Goal: Task Accomplishment & Management: Complete application form

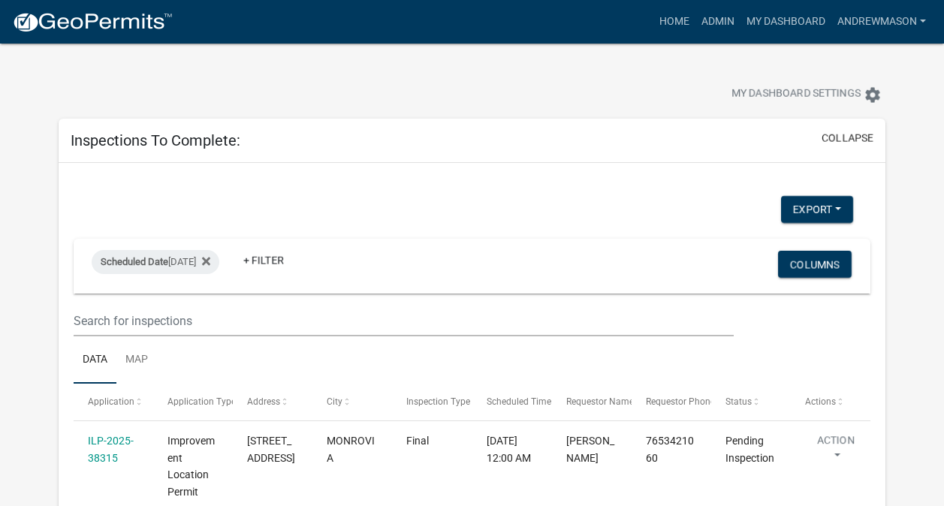
select select "3: 100"
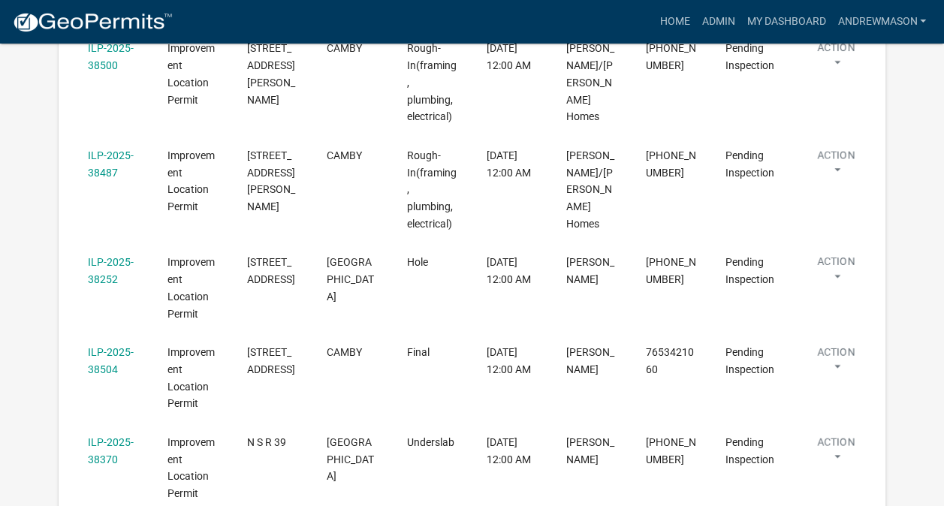
scroll to position [571, 0]
click at [116, 348] on link "ILP-2025-38504" at bounding box center [111, 362] width 46 height 29
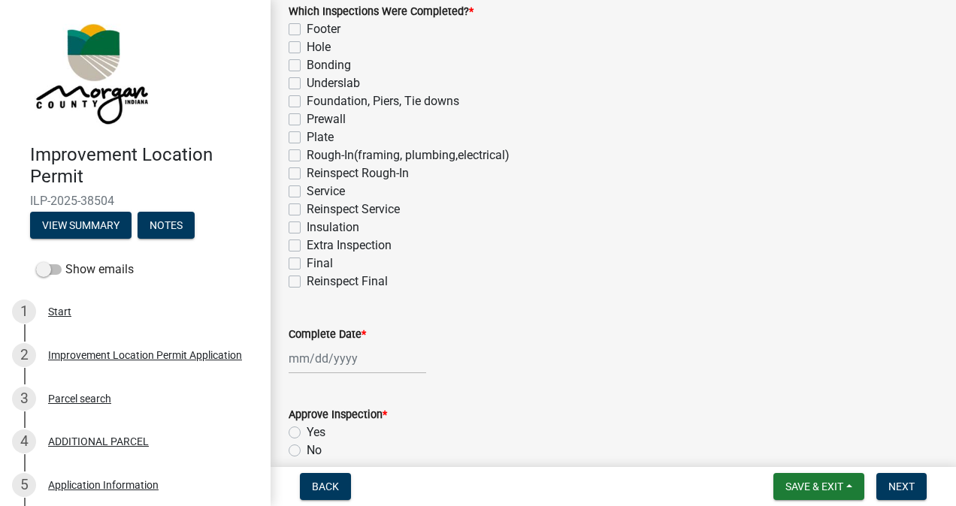
scroll to position [161, 0]
click at [306, 280] on label "Reinspect Final" at bounding box center [346, 281] width 81 height 18
click at [306, 280] on input "Reinspect Final" at bounding box center [311, 277] width 10 height 10
checkbox input "true"
checkbox input "false"
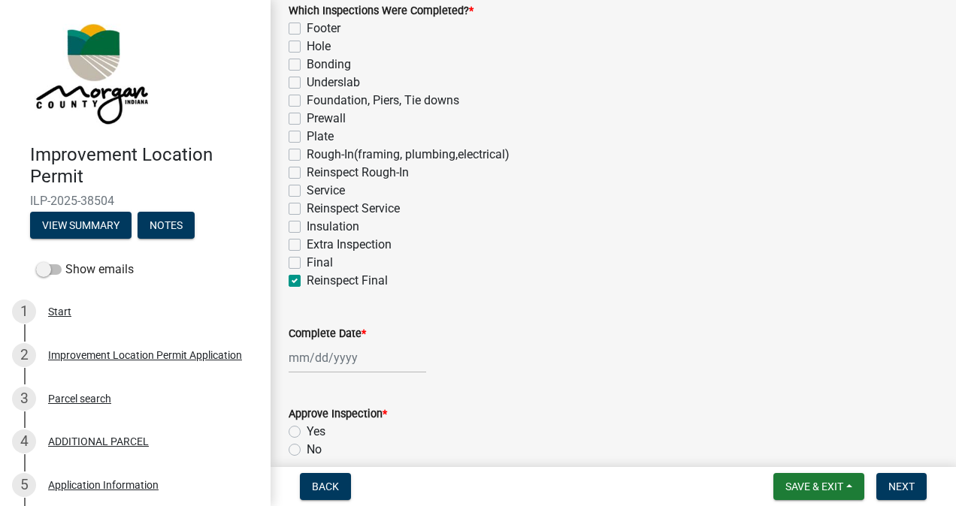
checkbox input "false"
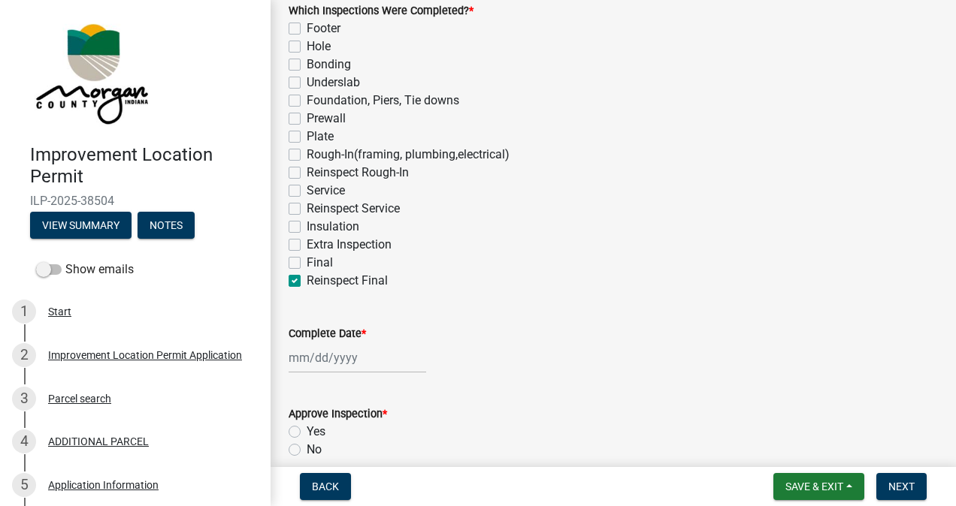
checkbox input "false"
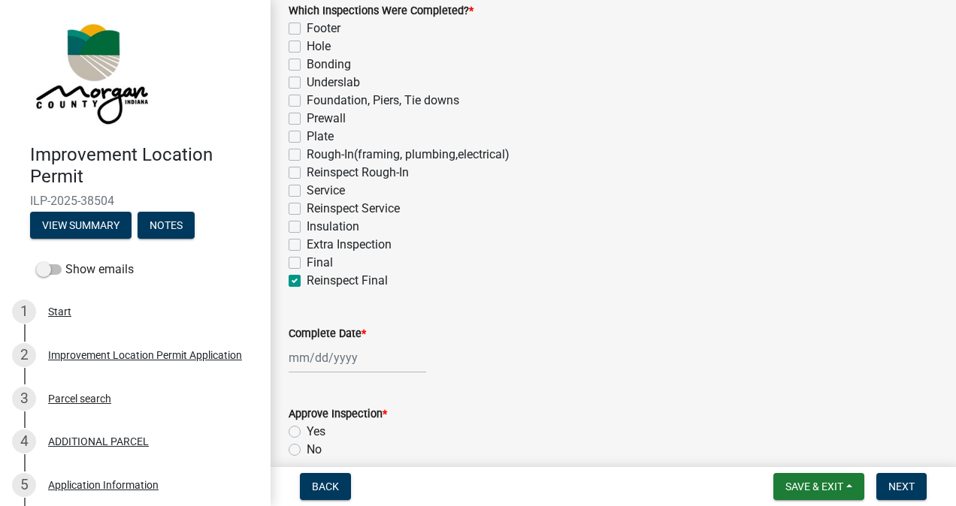
checkbox input "false"
checkbox input "true"
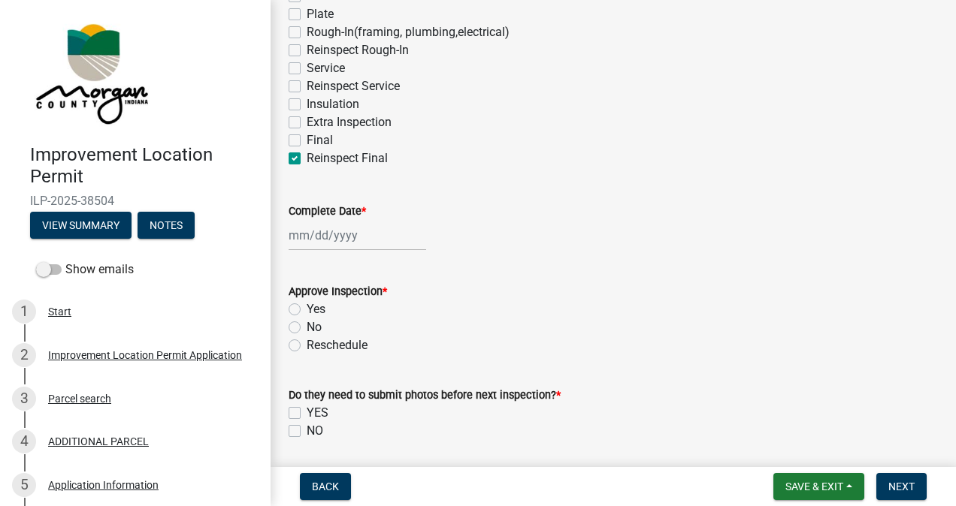
scroll to position [337, 0]
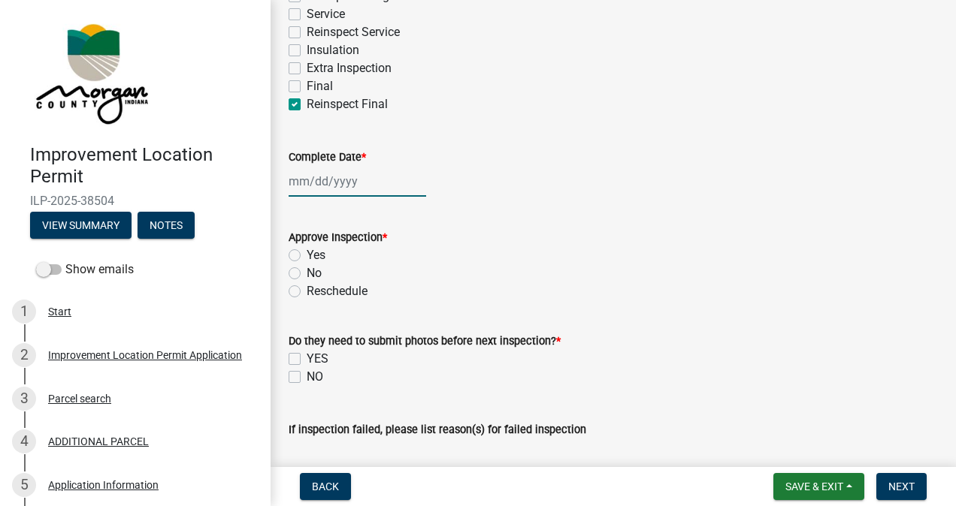
click at [341, 183] on div at bounding box center [356, 181] width 137 height 31
select select "9"
select select "2025"
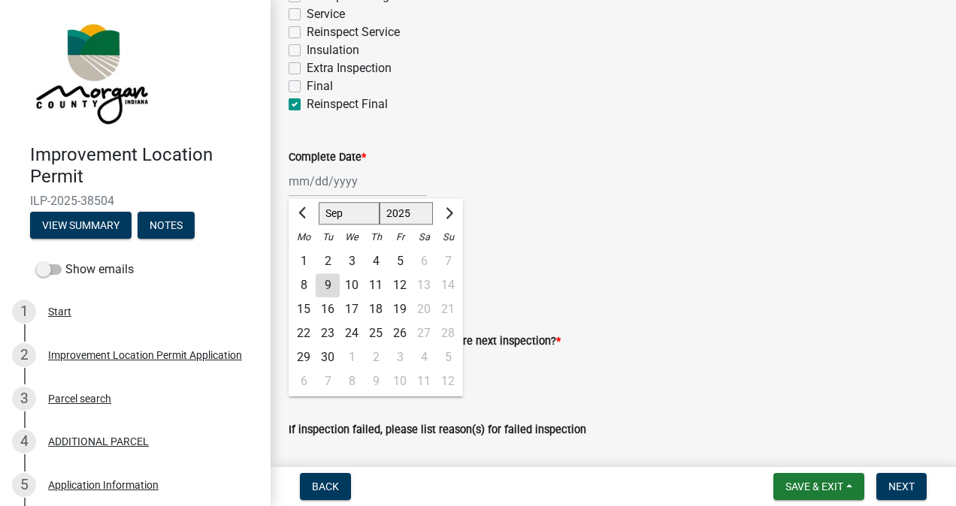
click at [330, 288] on div "9" at bounding box center [328, 285] width 24 height 24
type input "[DATE]"
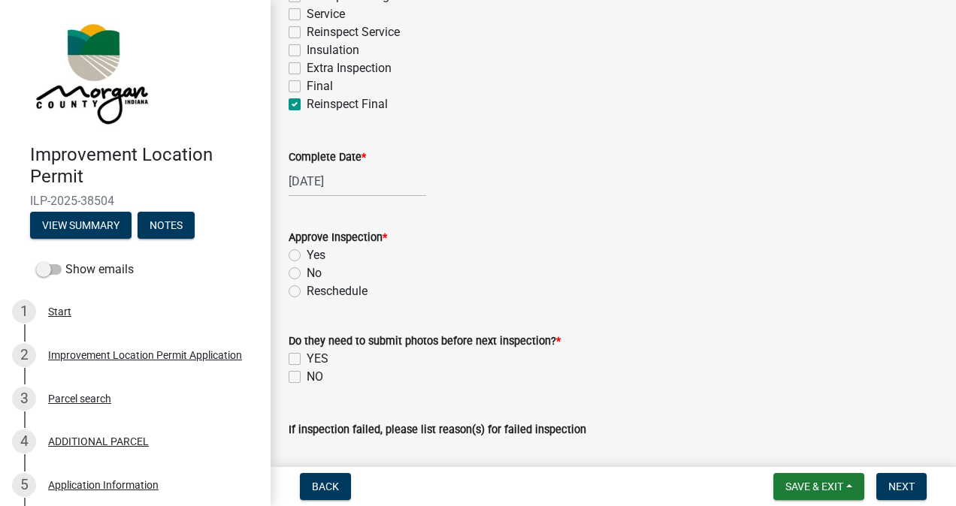
click at [312, 273] on label "No" at bounding box center [313, 273] width 15 height 18
click at [312, 273] on input "No" at bounding box center [311, 269] width 10 height 10
radio input "true"
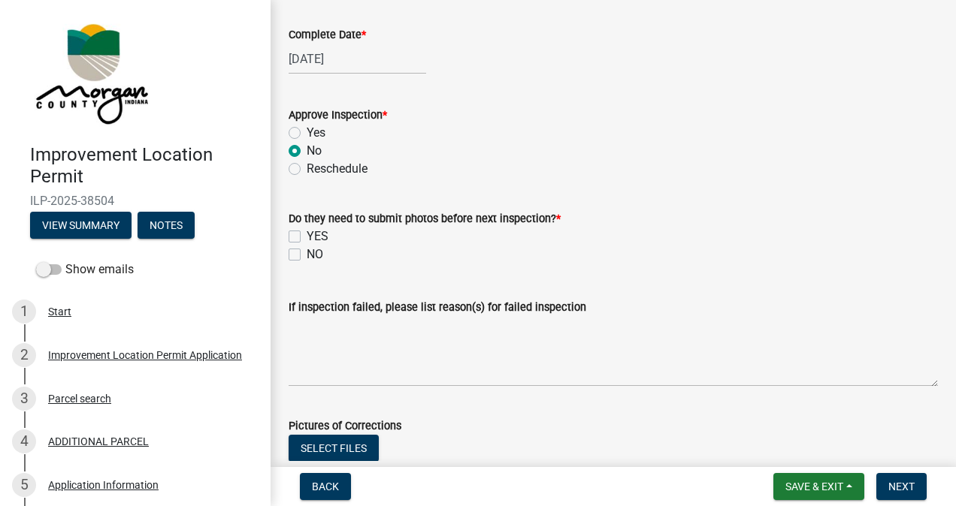
scroll to position [514, 0]
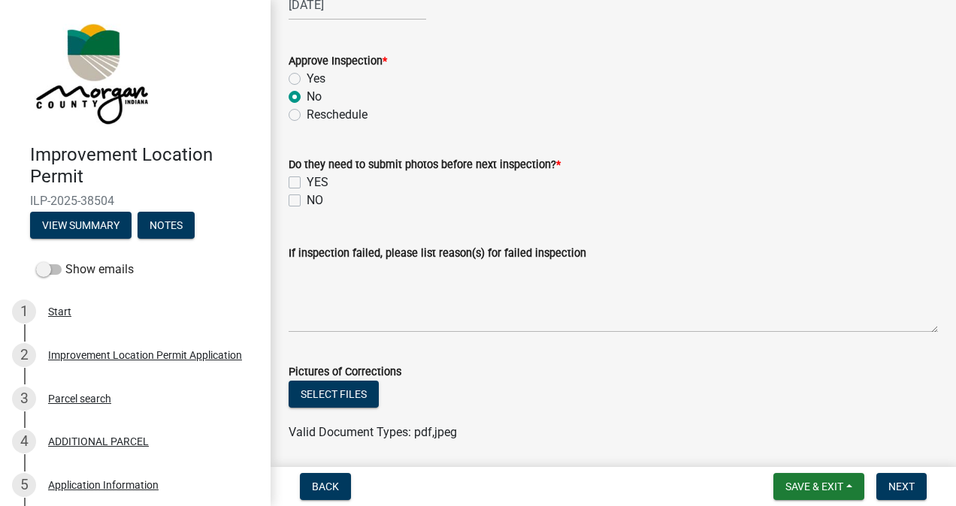
click at [306, 200] on label "NO" at bounding box center [314, 201] width 17 height 18
click at [306, 200] on input "NO" at bounding box center [311, 197] width 10 height 10
checkbox input "true"
checkbox input "false"
checkbox input "true"
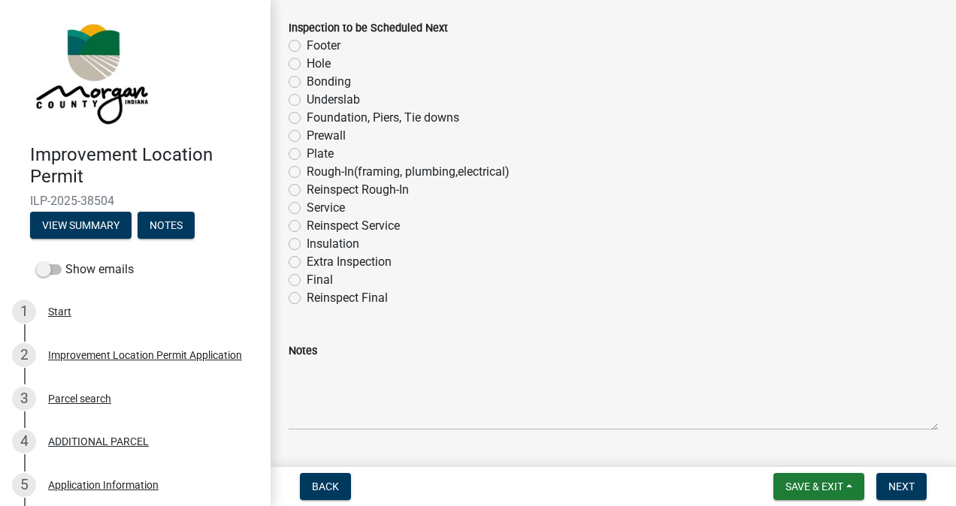
scroll to position [969, 0]
click at [306, 297] on label "Reinspect Final" at bounding box center [346, 297] width 81 height 18
click at [306, 297] on input "Reinspect Final" at bounding box center [311, 293] width 10 height 10
radio input "true"
click at [418, 392] on textarea "Notes" at bounding box center [612, 394] width 649 height 71
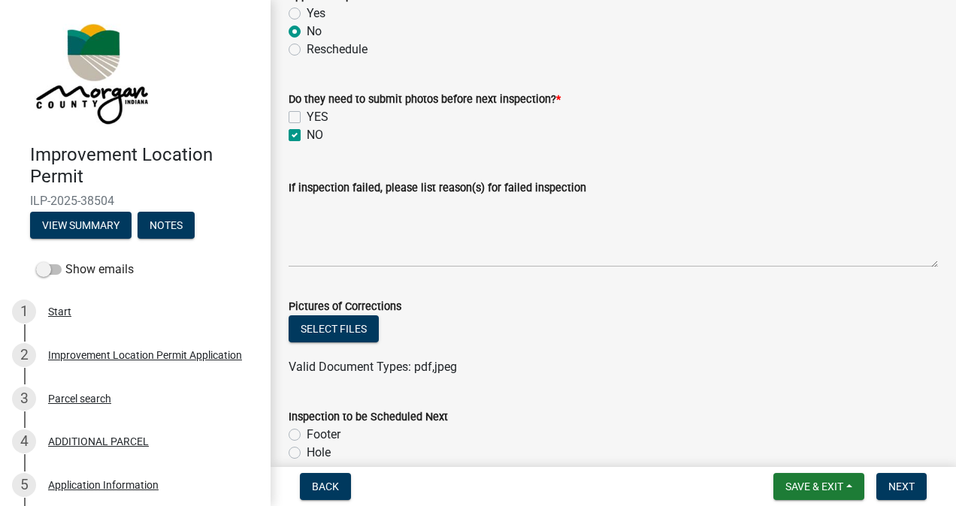
scroll to position [592, 0]
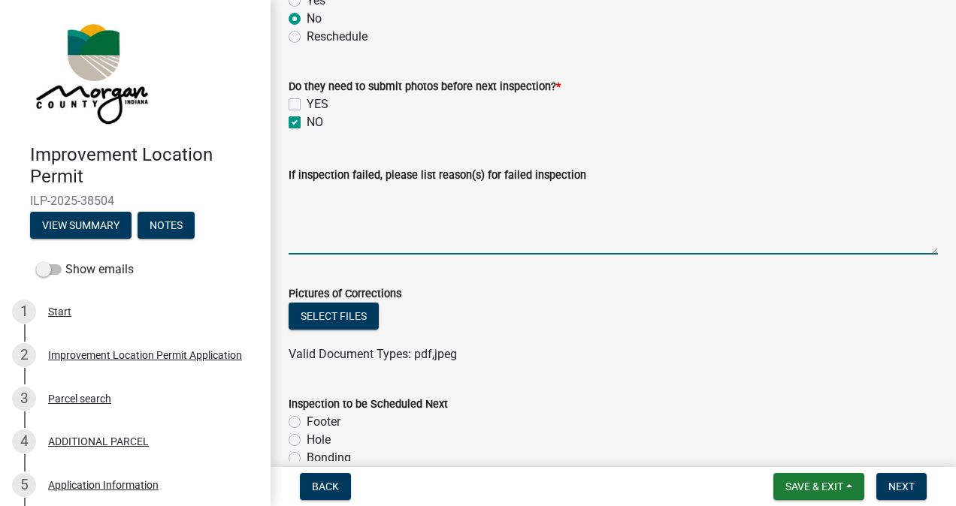
click at [417, 198] on textarea "If inspection failed, please list reason(s) for failed inspection" at bounding box center [612, 219] width 649 height 71
type textarea "Smoke alarms not functioning"
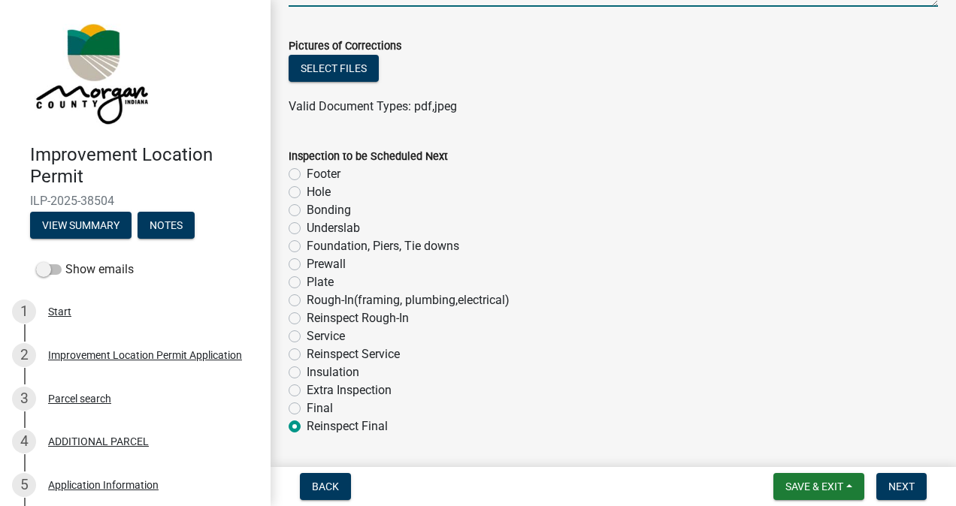
scroll to position [1008, 0]
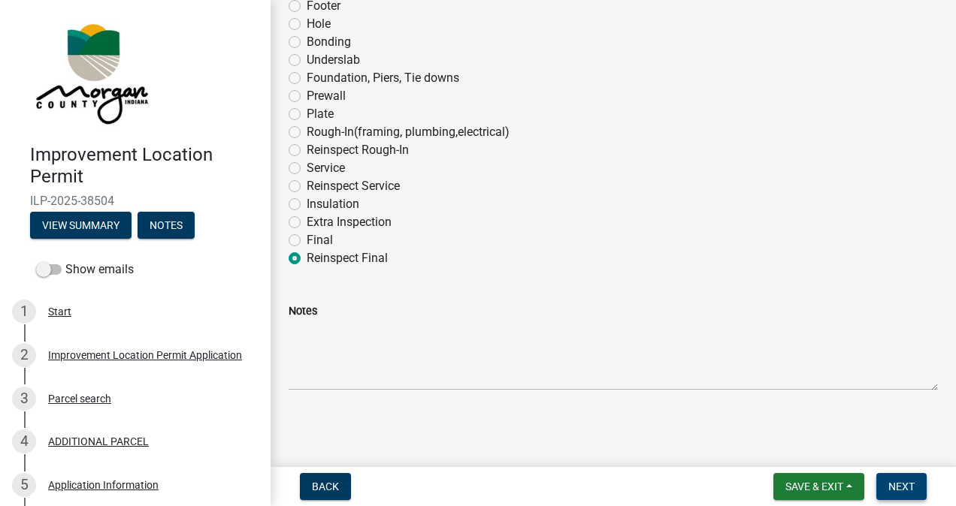
click at [898, 485] on span "Next" at bounding box center [901, 487] width 26 height 12
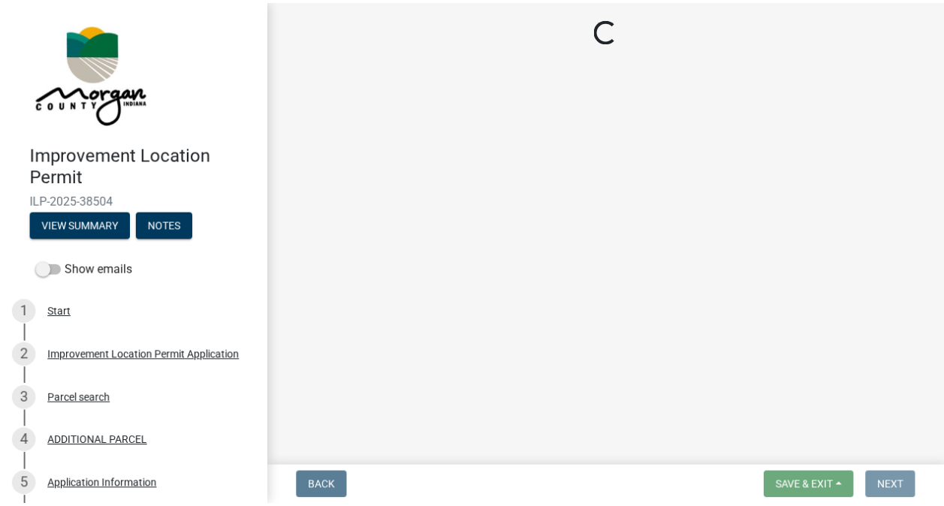
scroll to position [0, 0]
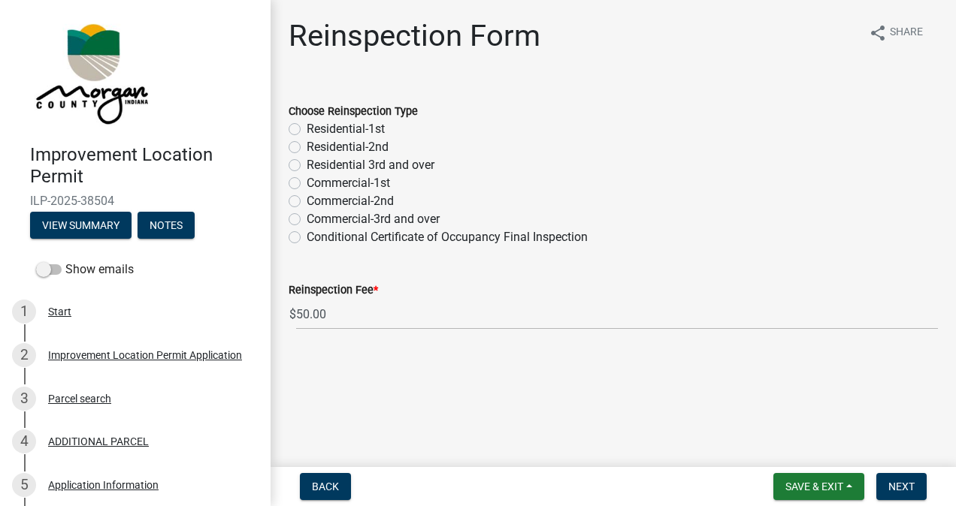
click at [306, 146] on label "Residential-2nd" at bounding box center [347, 147] width 82 height 18
click at [306, 146] on input "Residential-2nd" at bounding box center [311, 143] width 10 height 10
radio input "true"
click at [891, 484] on span "Next" at bounding box center [901, 487] width 26 height 12
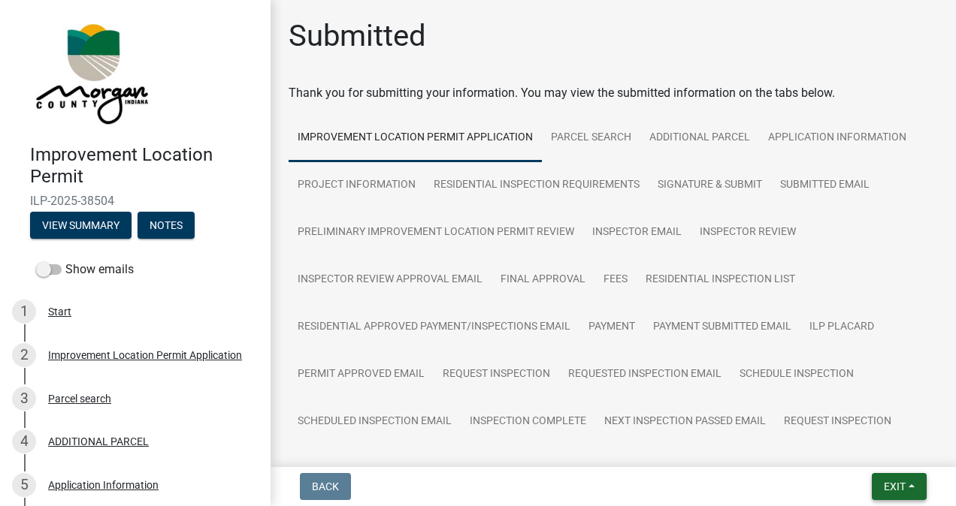
click at [897, 484] on span "Exit" at bounding box center [894, 487] width 22 height 12
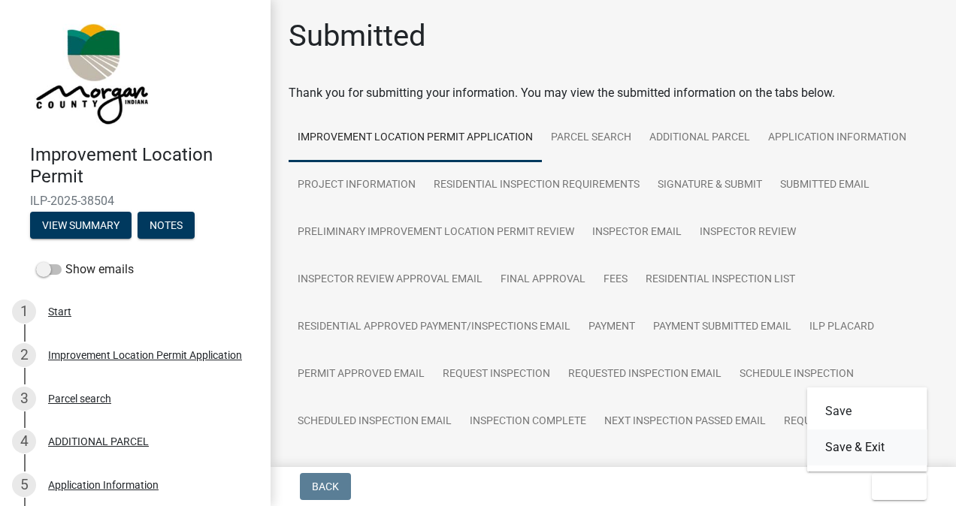
click at [883, 451] on button "Save & Exit" at bounding box center [867, 448] width 120 height 36
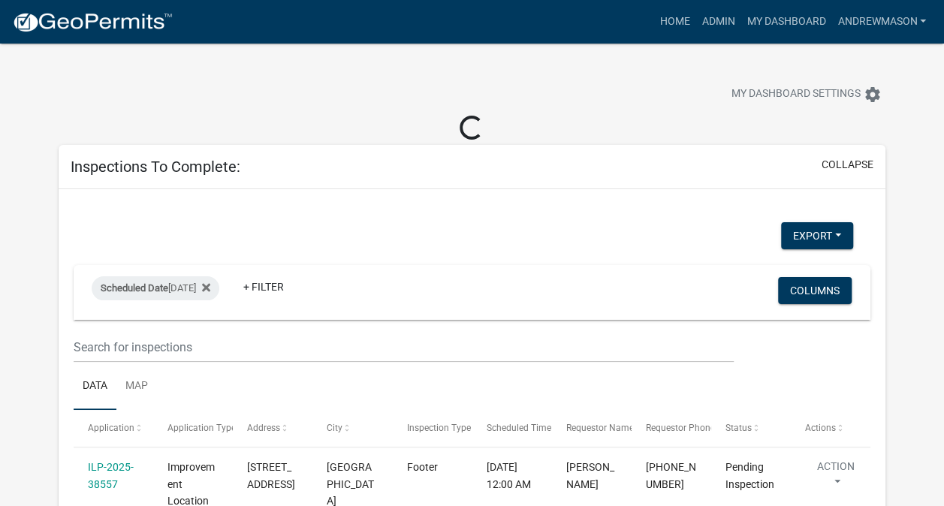
select select "3: 100"
